Goal: Task Accomplishment & Management: Use online tool/utility

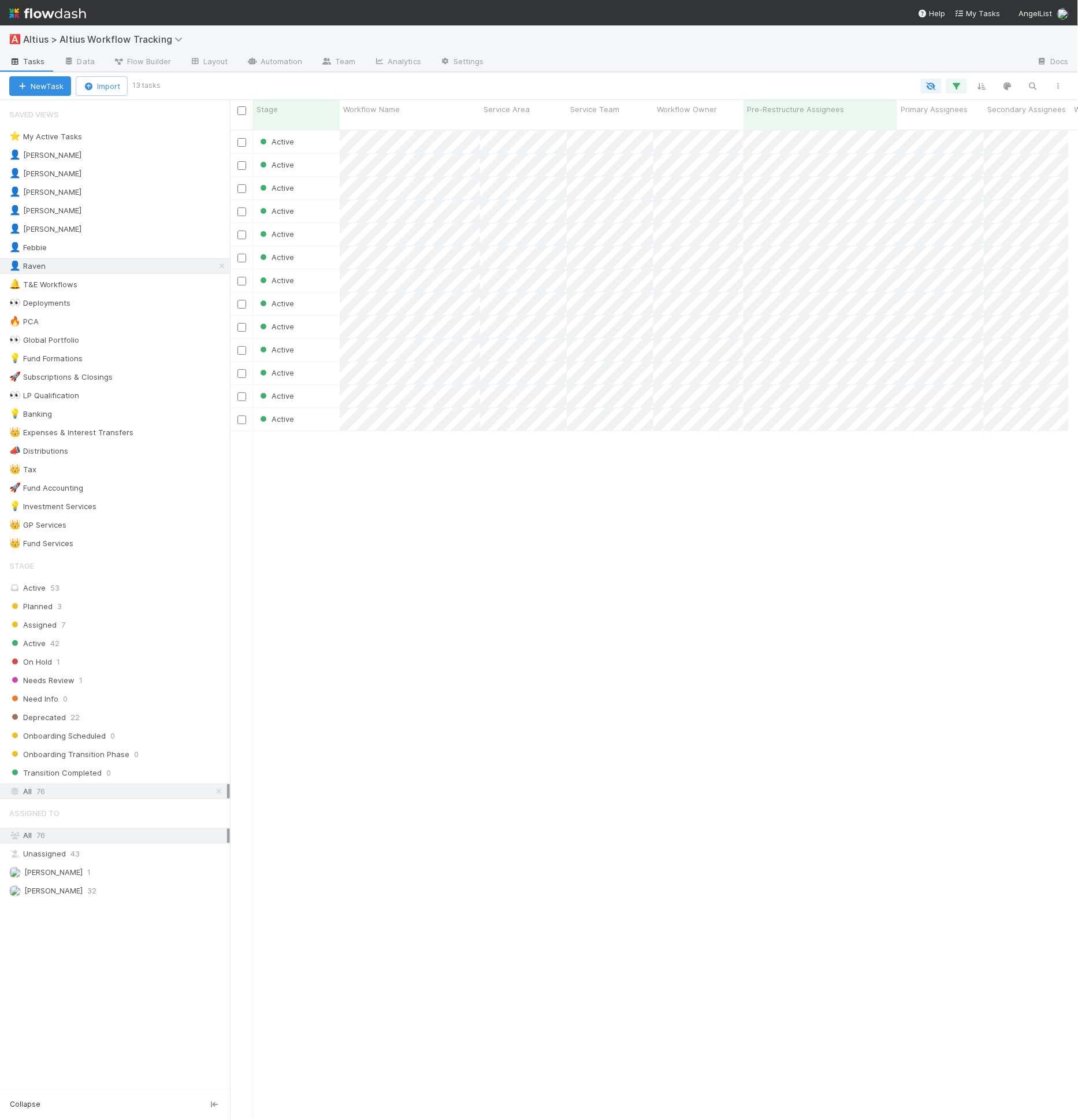
scroll to position [990, 830]
click at [57, 322] on span at bounding box center [53, 321] width 12 height 14
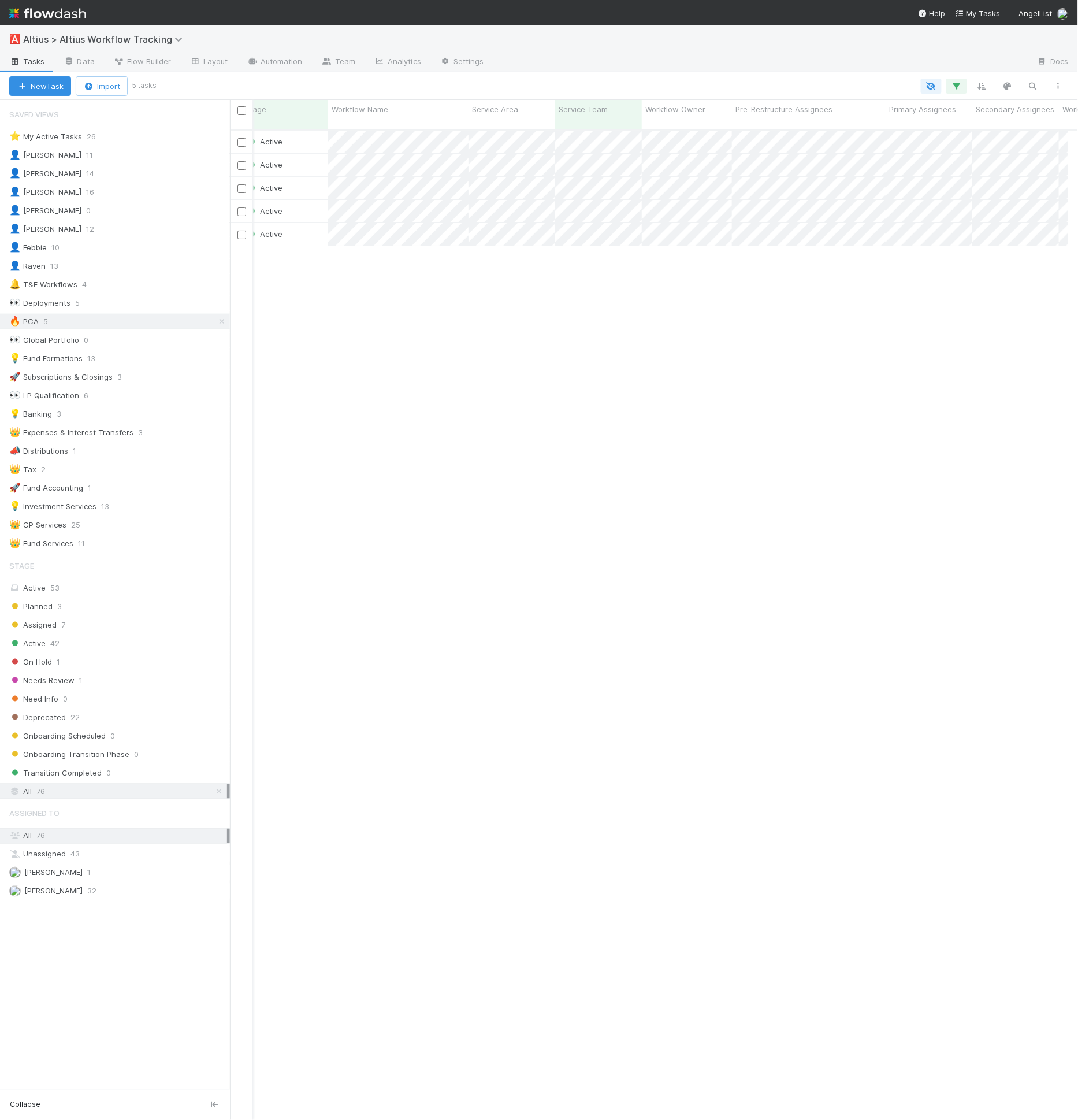
scroll to position [0, 15]
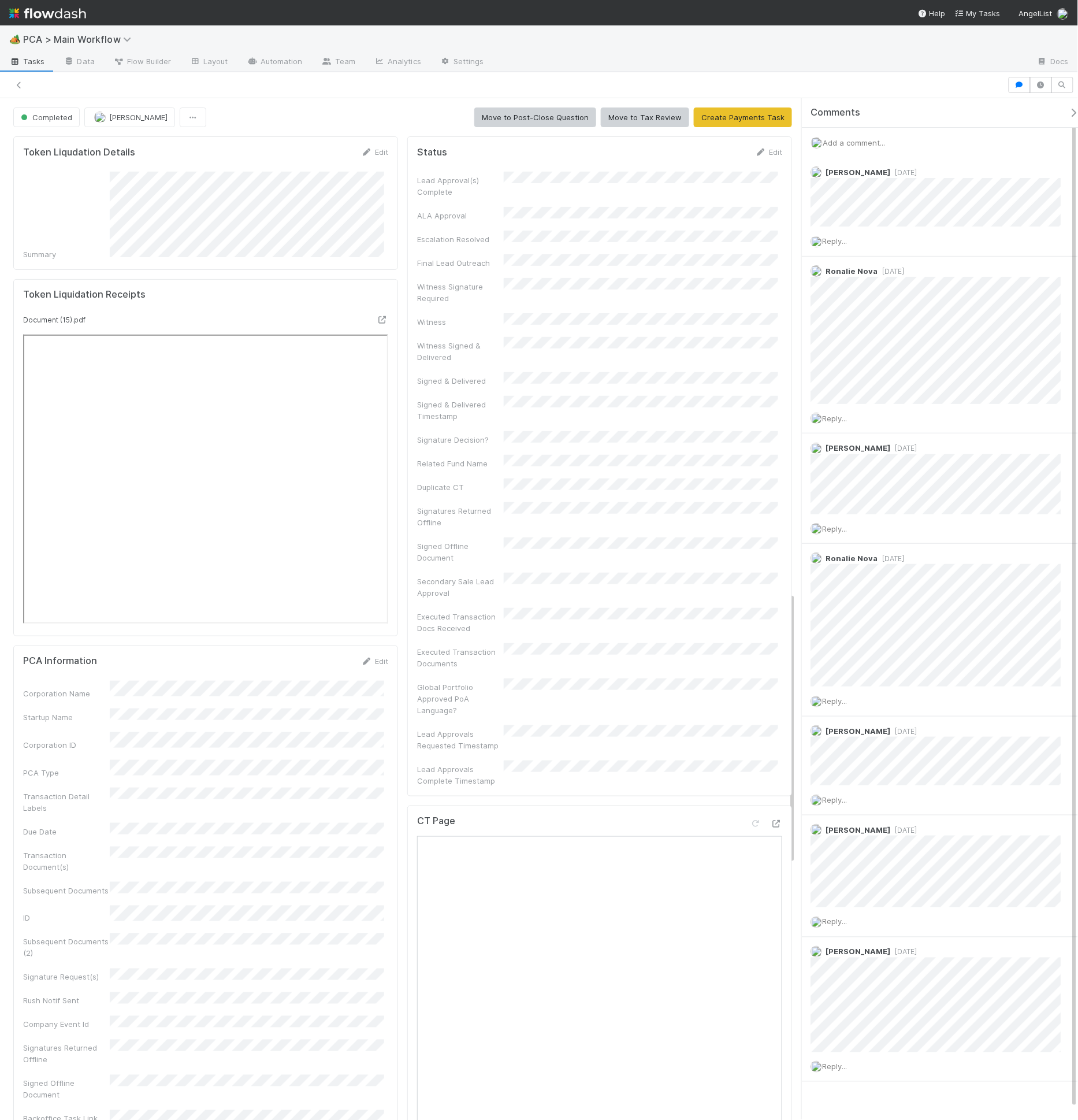
scroll to position [1149, 0]
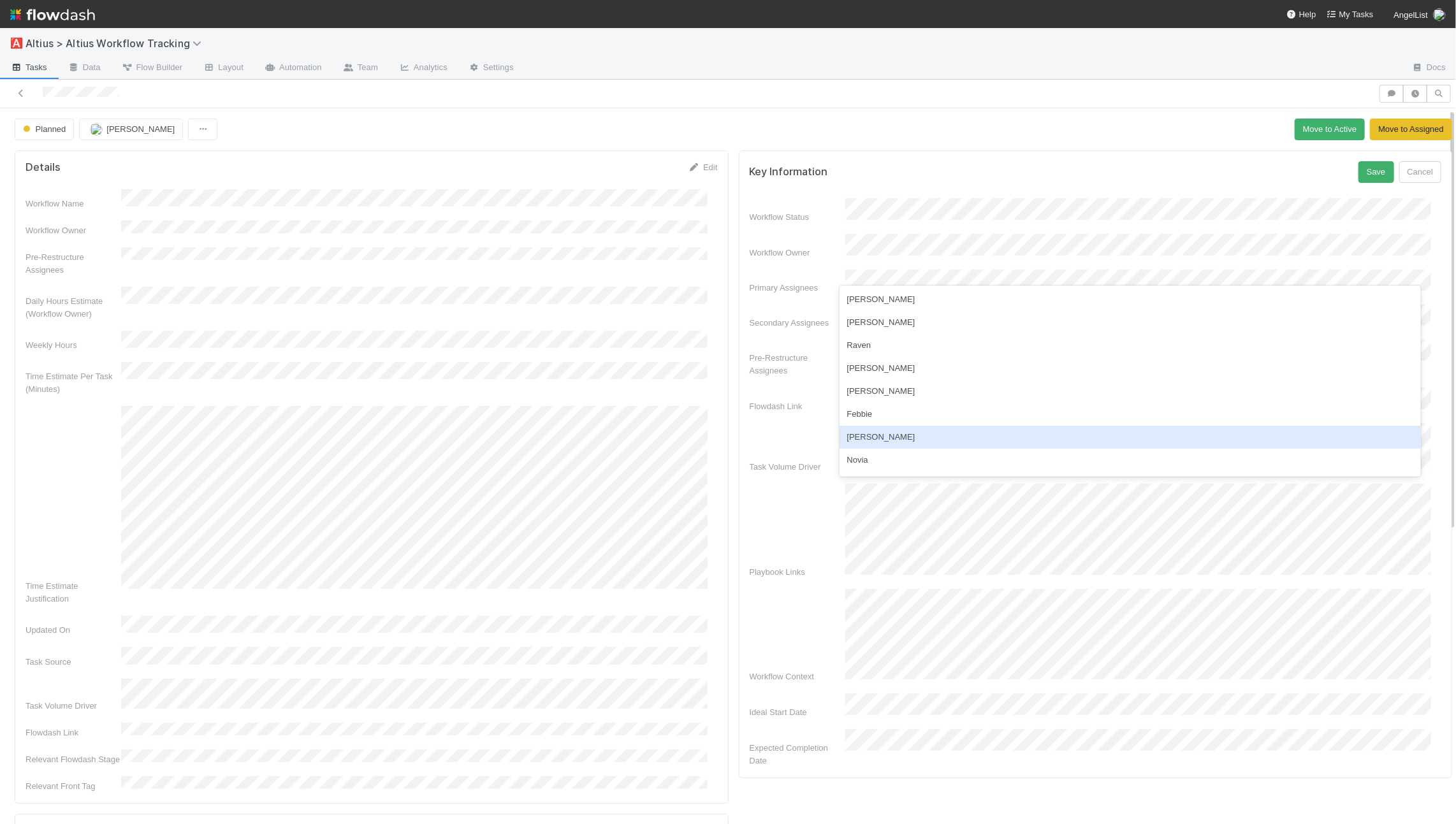
scroll to position [66, 0]
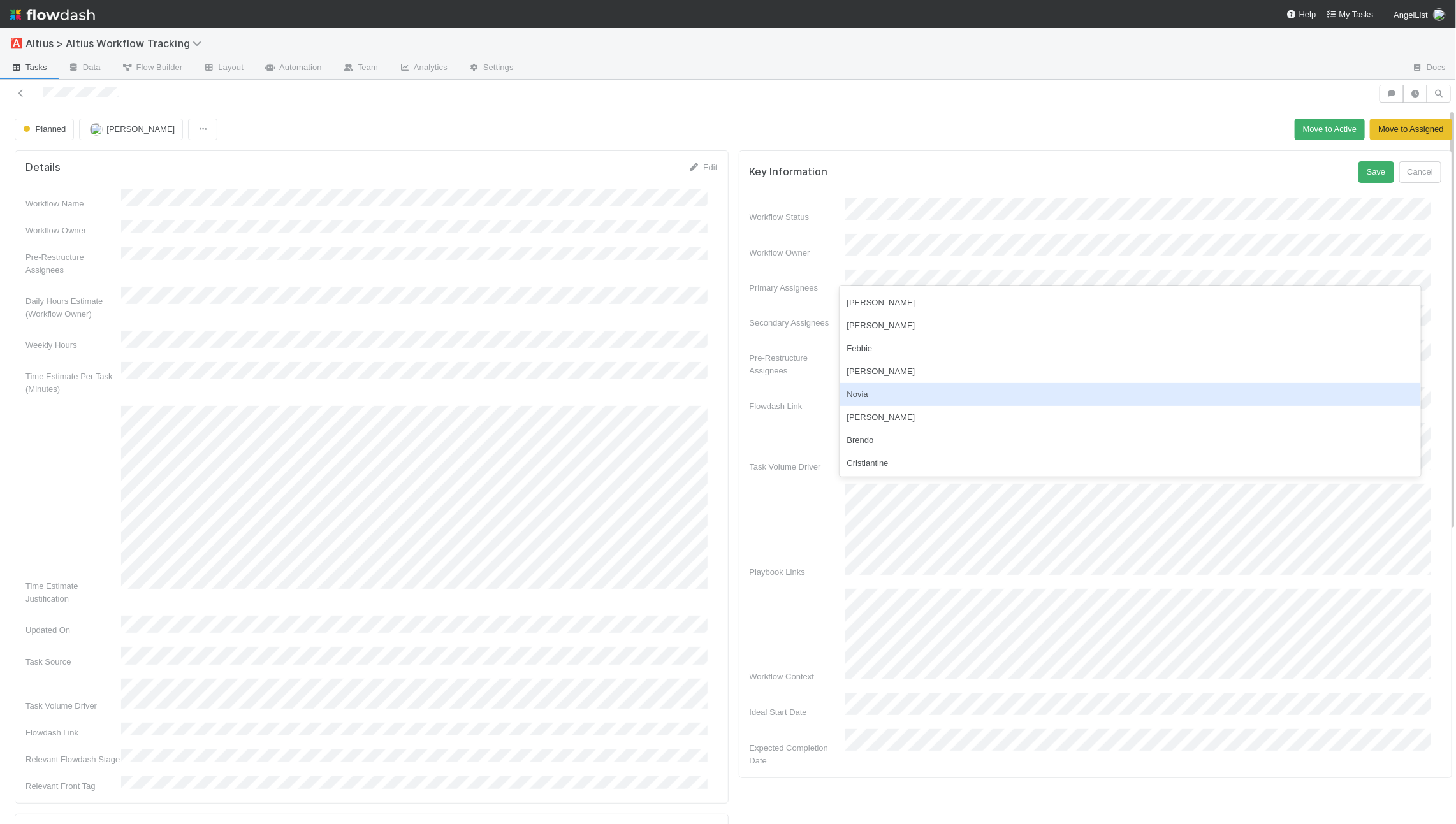
click at [890, 398] on div "Novia" at bounding box center [1130, 394] width 581 height 23
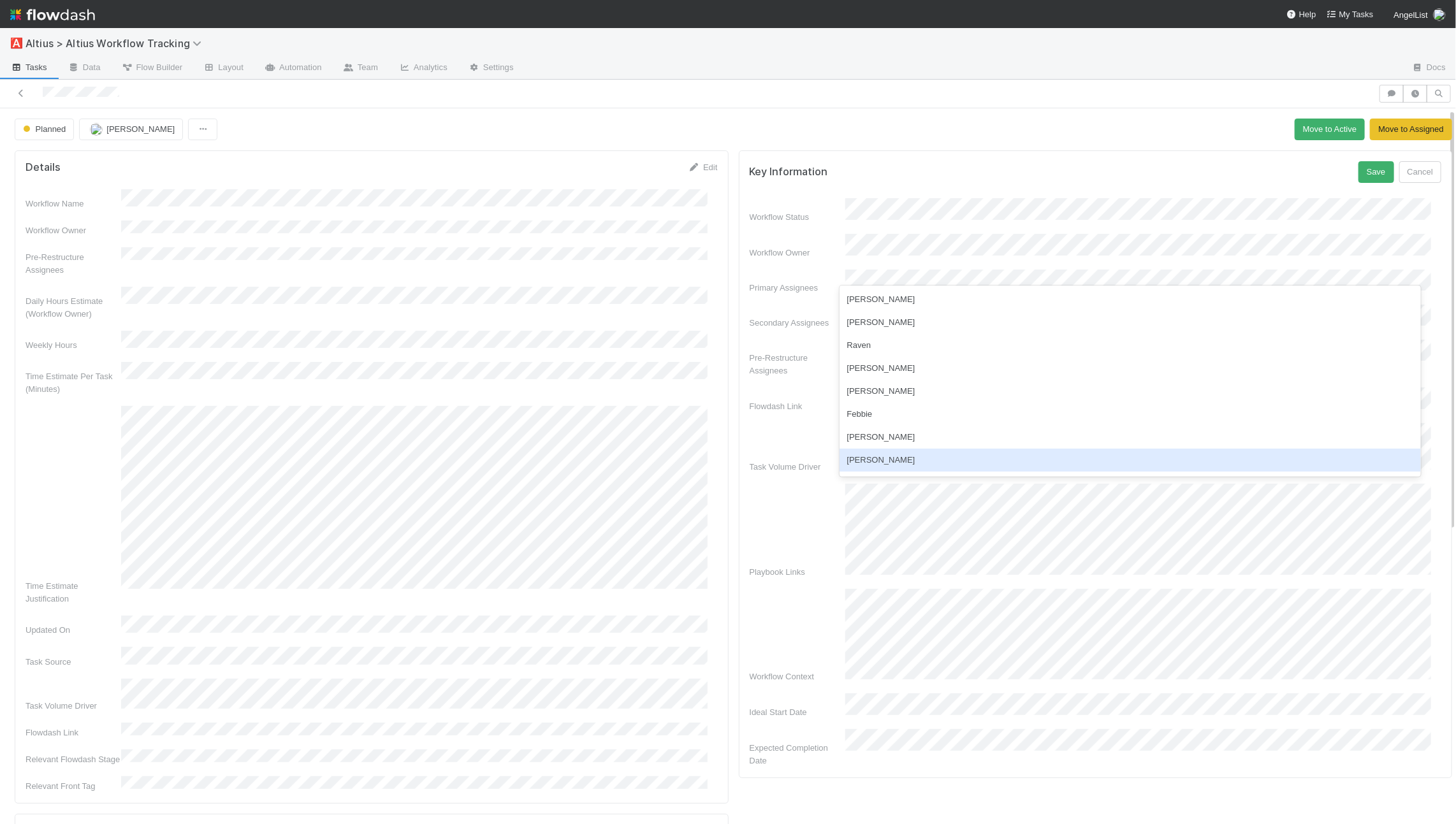
click at [877, 454] on div "William" at bounding box center [1130, 460] width 581 height 23
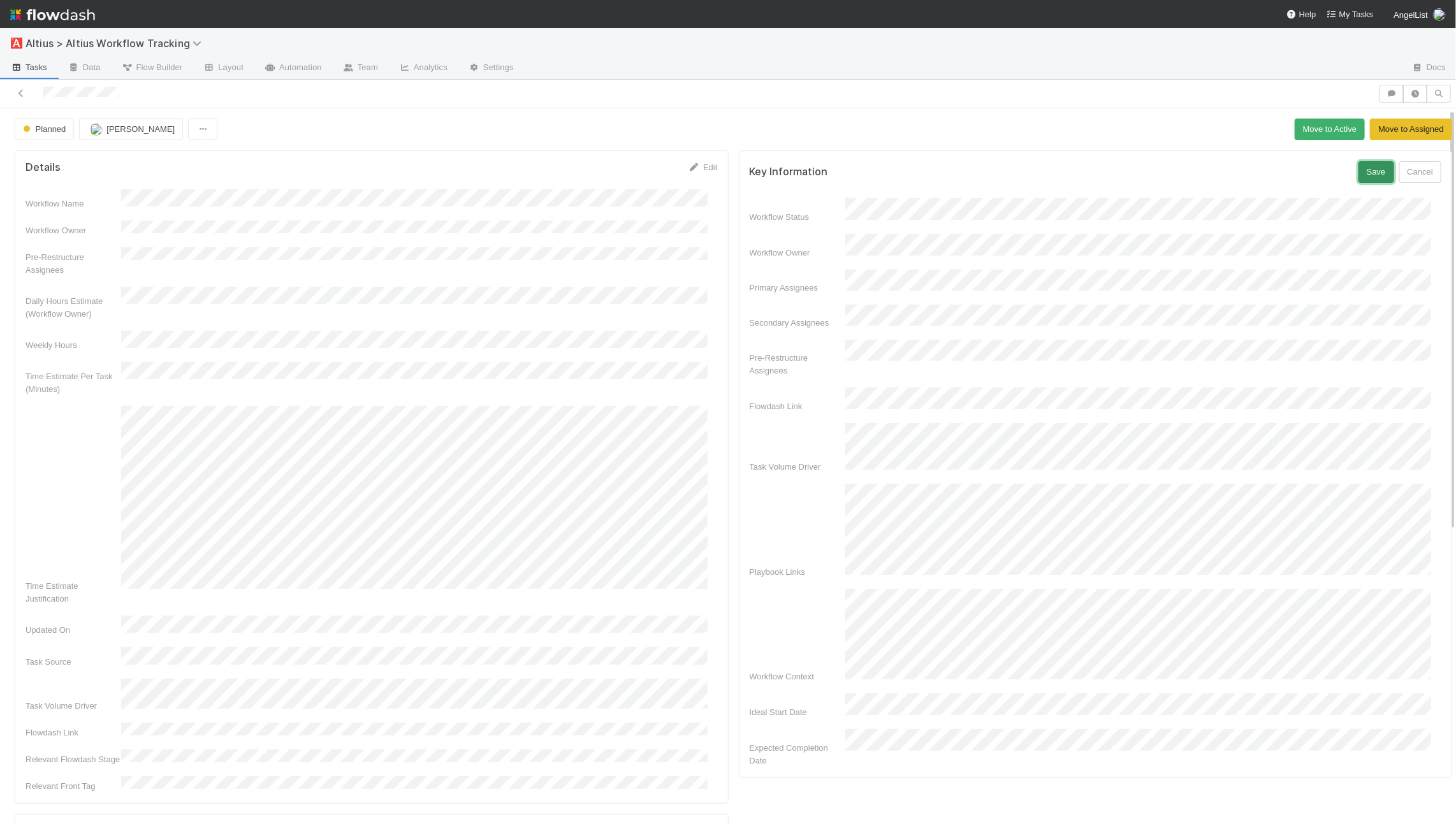
click at [1358, 176] on button "Save" at bounding box center [1375, 172] width 35 height 22
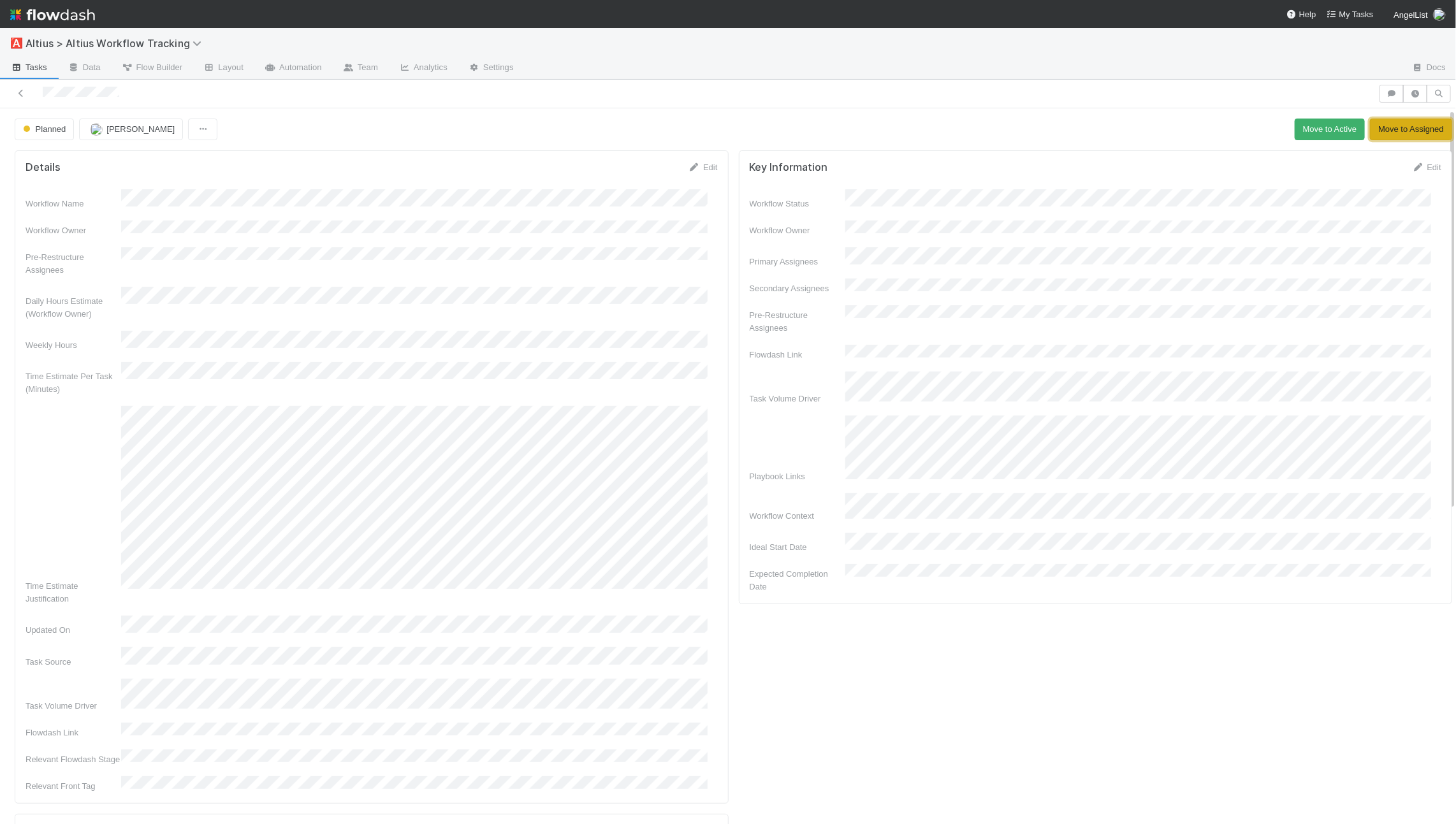
click at [1371, 129] on button "Move to Assigned" at bounding box center [1411, 130] width 82 height 22
click at [134, 128] on span "Lou Mahfoud" at bounding box center [143, 130] width 68 height 10
click at [500, 150] on div "Details Edit Workflow Name Workflow Owner Pre-Restructure Assignees Daily Hours…" at bounding box center [371, 476] width 714 height 653
click at [1387, 99] on button "button" at bounding box center [1391, 93] width 25 height 18
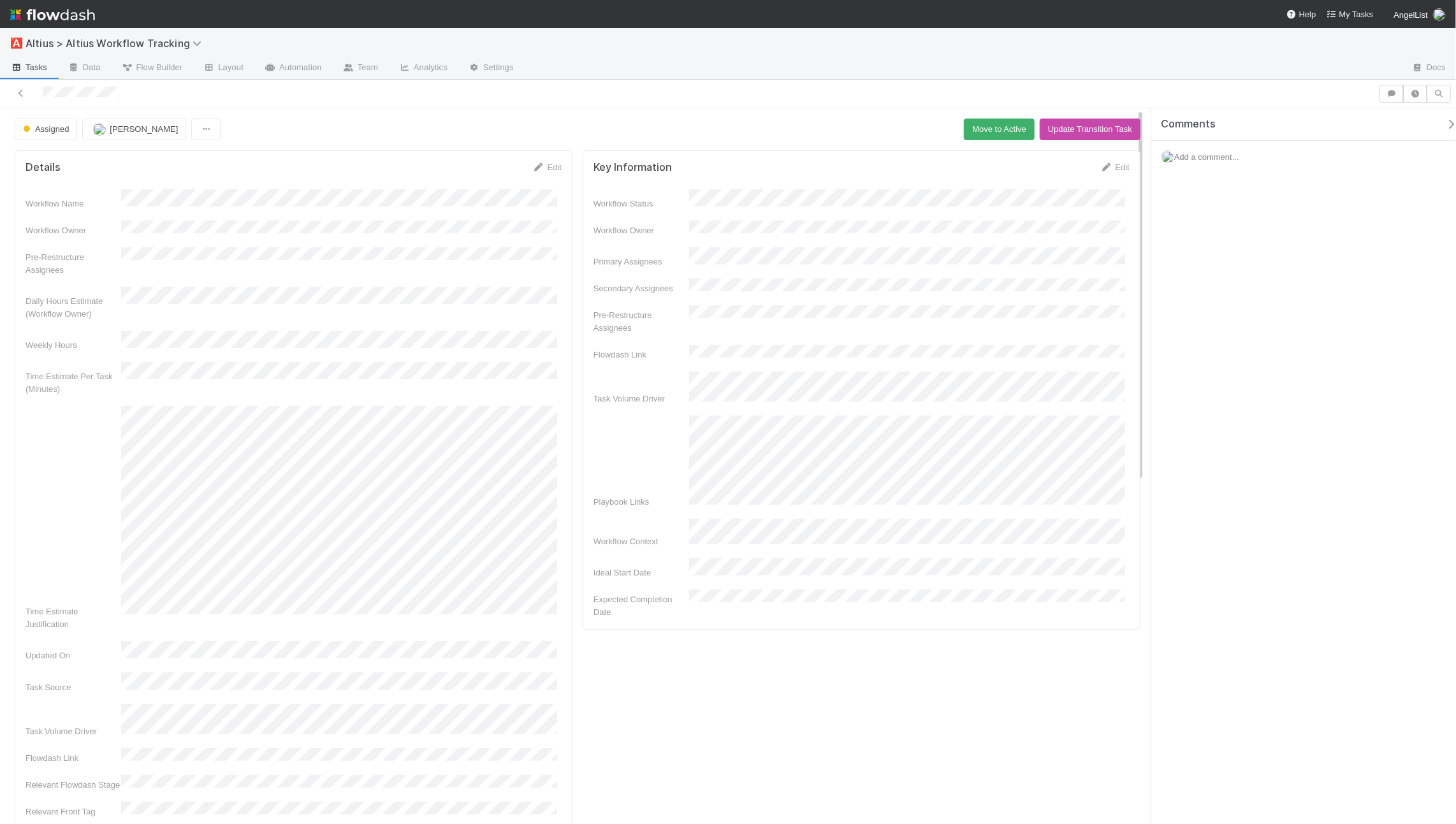
click at [1274, 160] on div "Add a comment..." at bounding box center [1308, 157] width 315 height 33
click at [1229, 161] on div "Add a comment..." at bounding box center [1308, 157] width 315 height 33
click at [1210, 157] on span "Add a comment..." at bounding box center [1207, 157] width 65 height 10
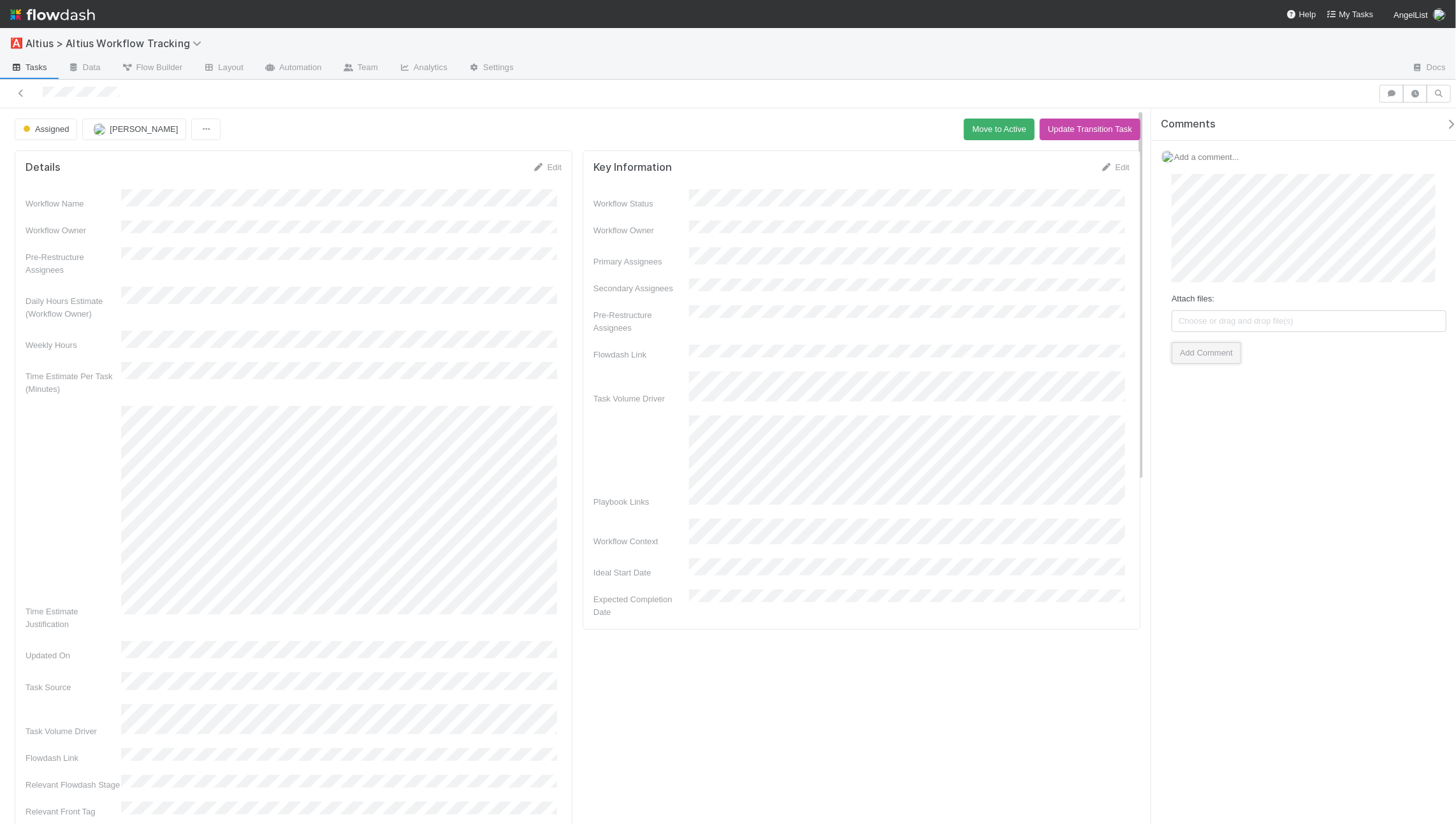
click at [1199, 350] on button "Add Comment" at bounding box center [1206, 354] width 70 height 22
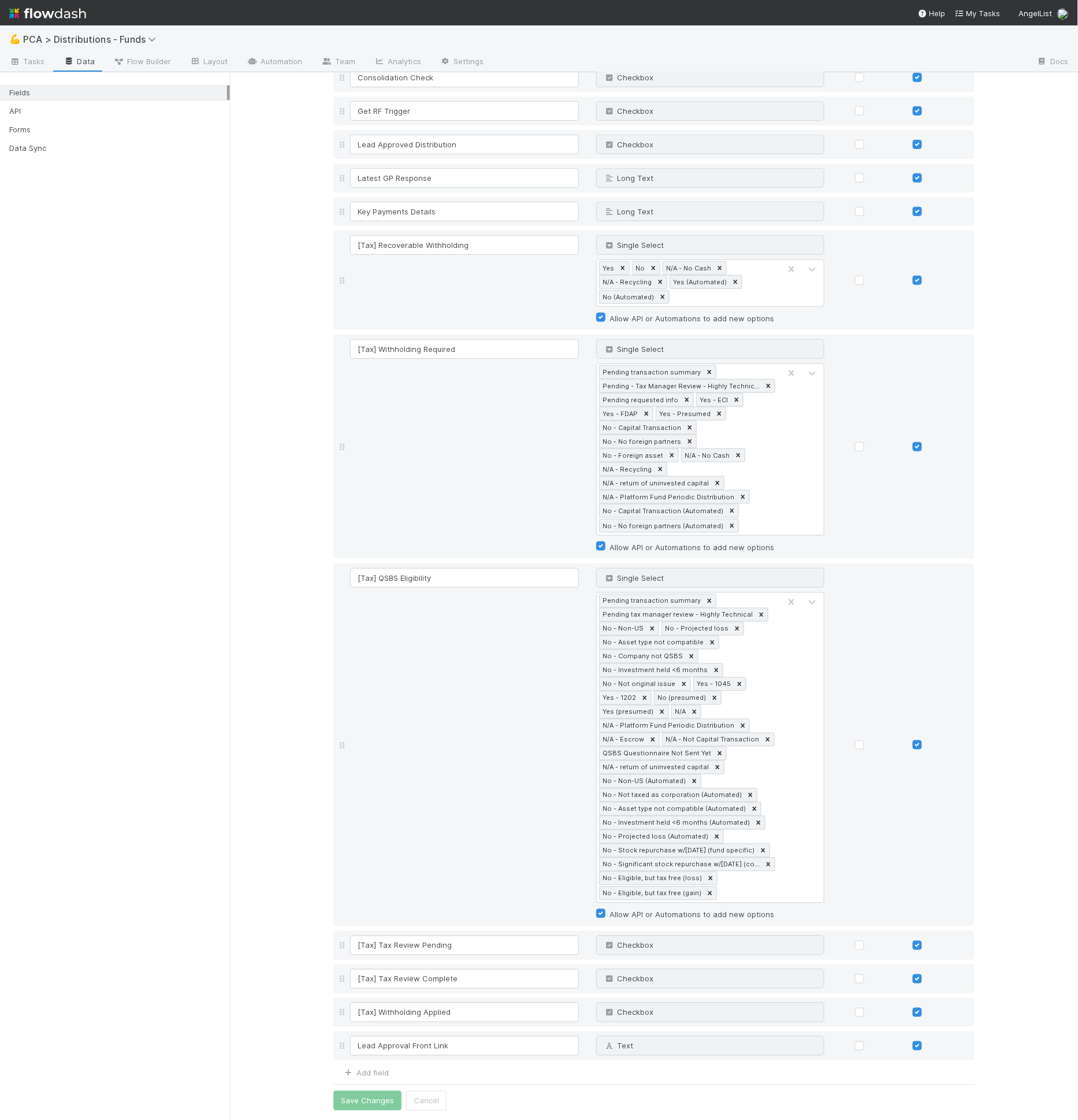
scroll to position [1895, 0]
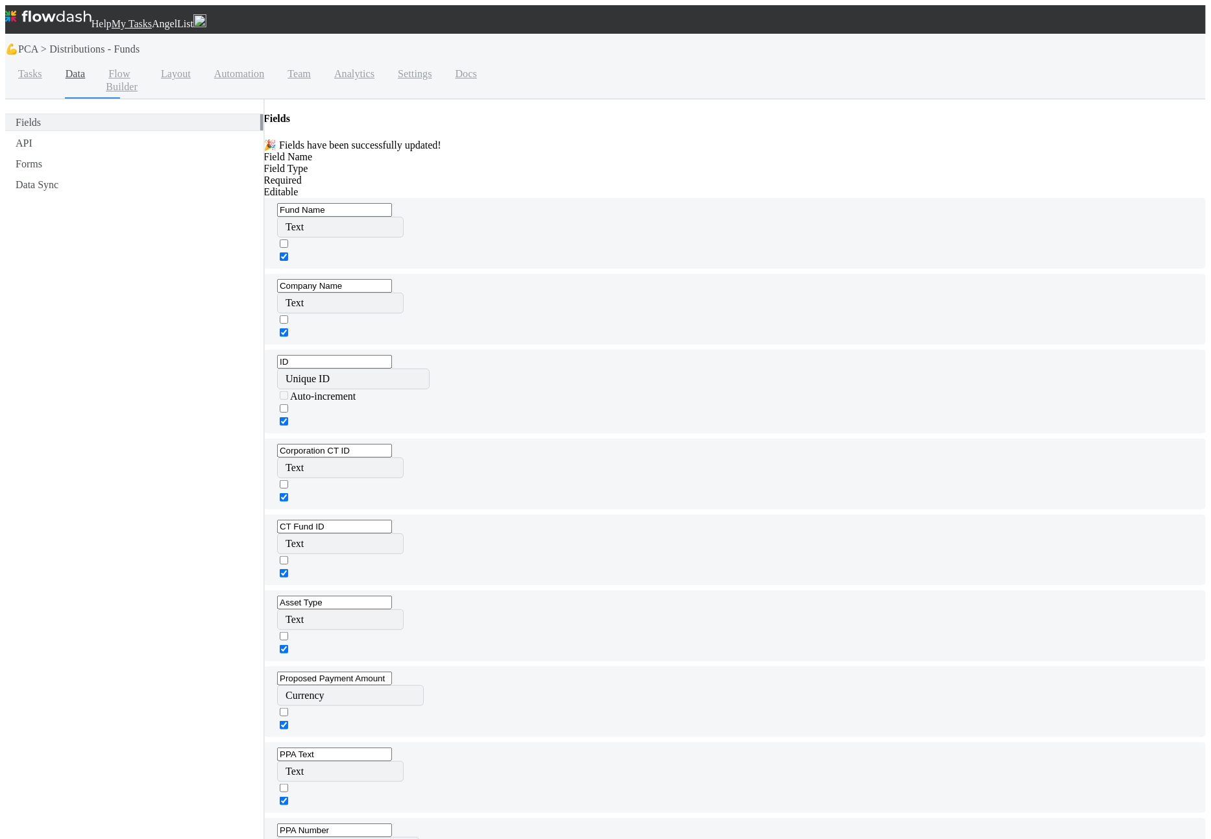
scroll to position [2316, 0]
